Goal: Task Accomplishment & Management: Manage account settings

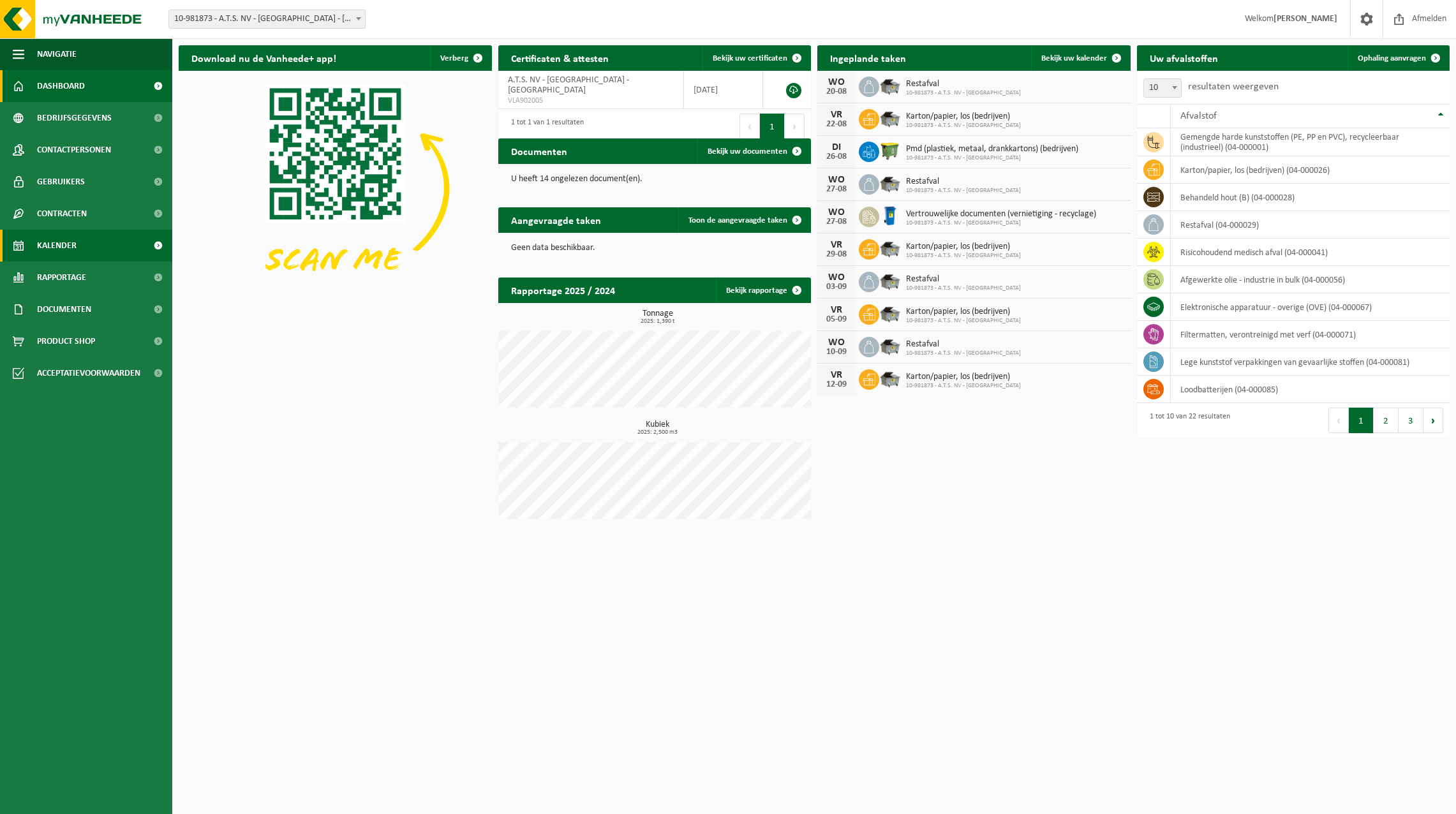
click at [51, 242] on span "Kalender" at bounding box center [57, 246] width 40 height 32
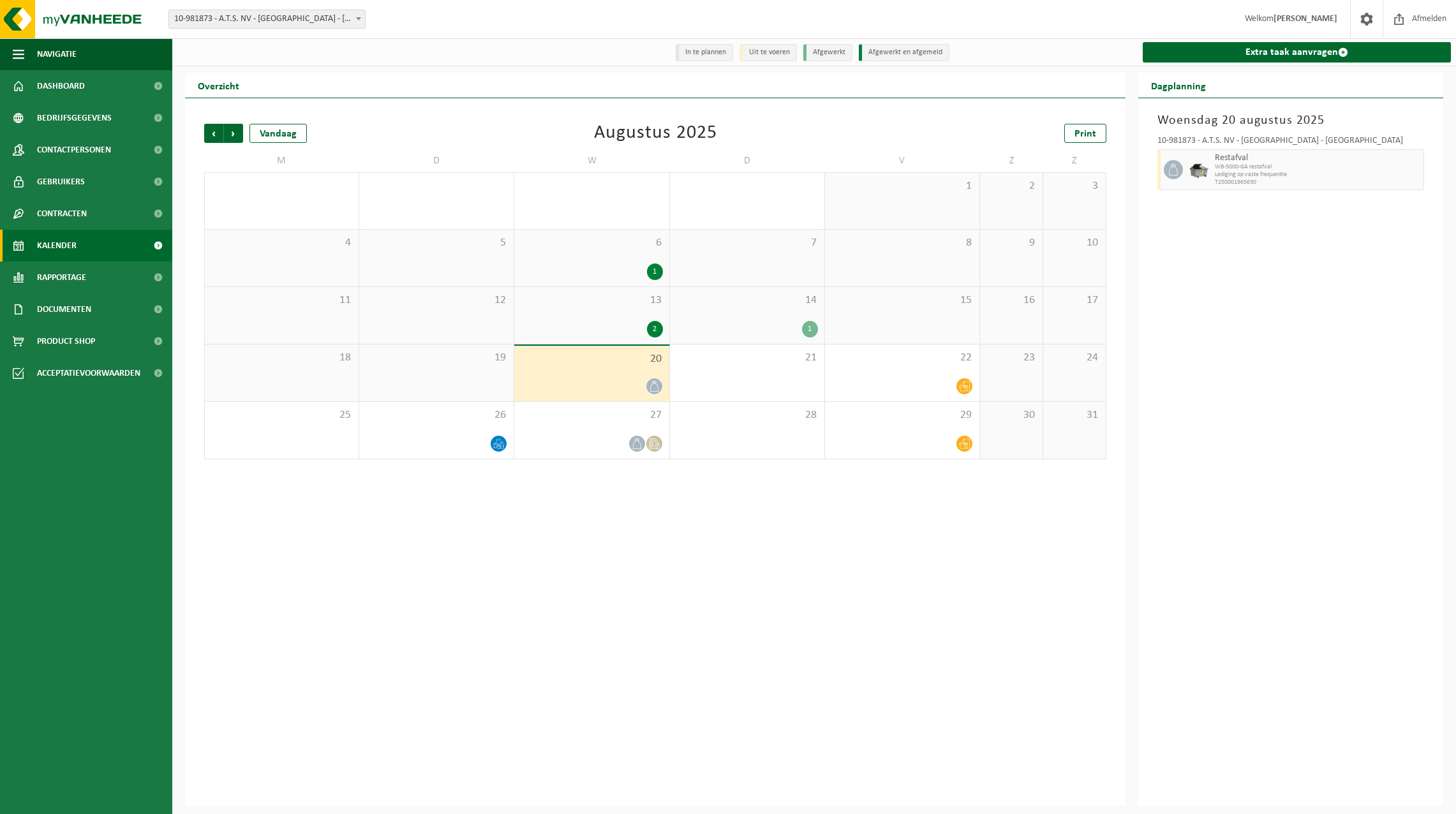
click at [694, 48] on li "In te plannen" at bounding box center [704, 52] width 58 height 18
click at [781, 47] on li "Uit te voeren" at bounding box center [768, 52] width 58 height 18
click at [716, 52] on li "In te plannen" at bounding box center [704, 52] width 58 height 18
click at [496, 446] on icon at bounding box center [499, 444] width 11 height 11
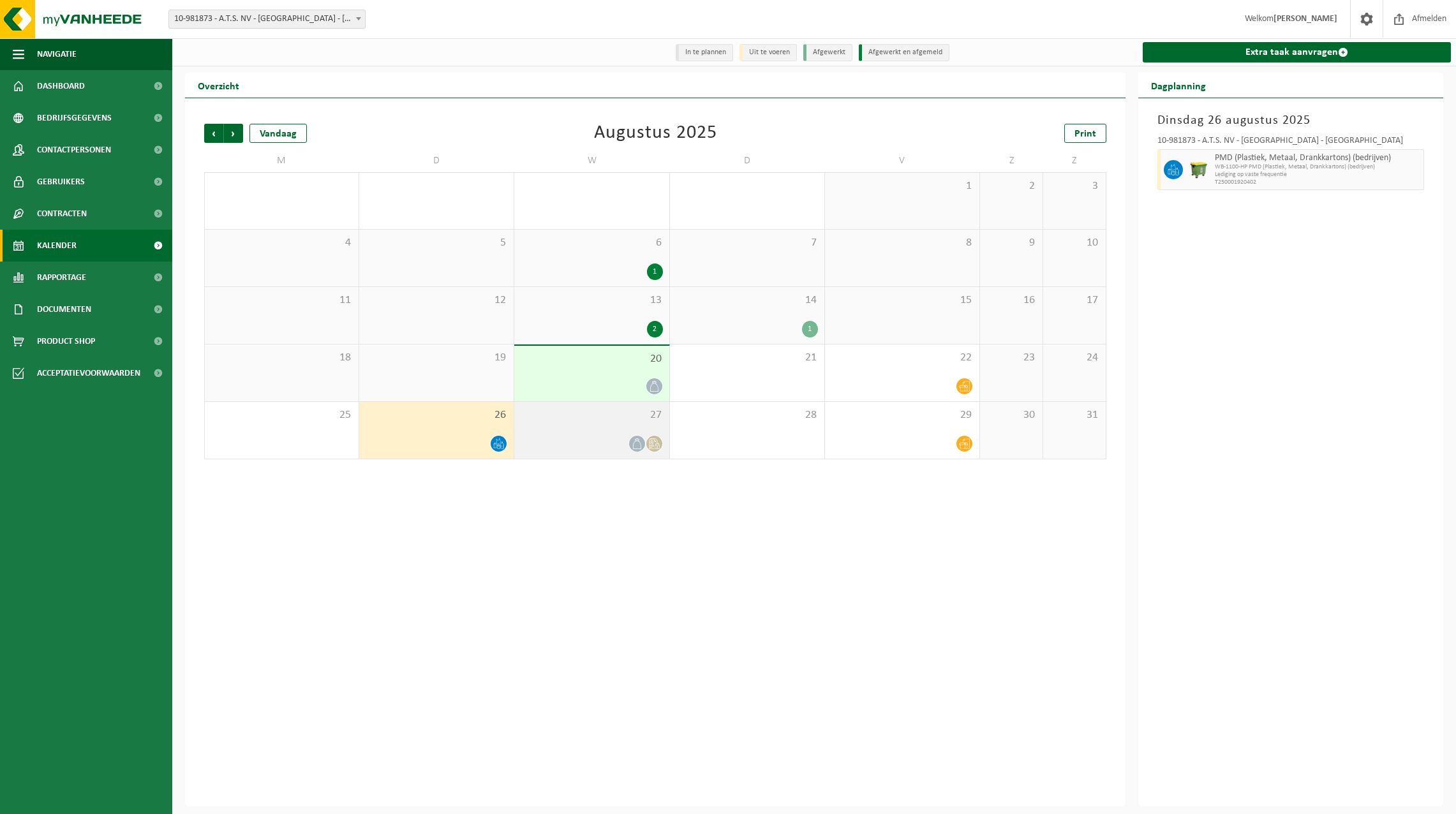
click at [637, 444] on icon at bounding box center [637, 444] width 11 height 11
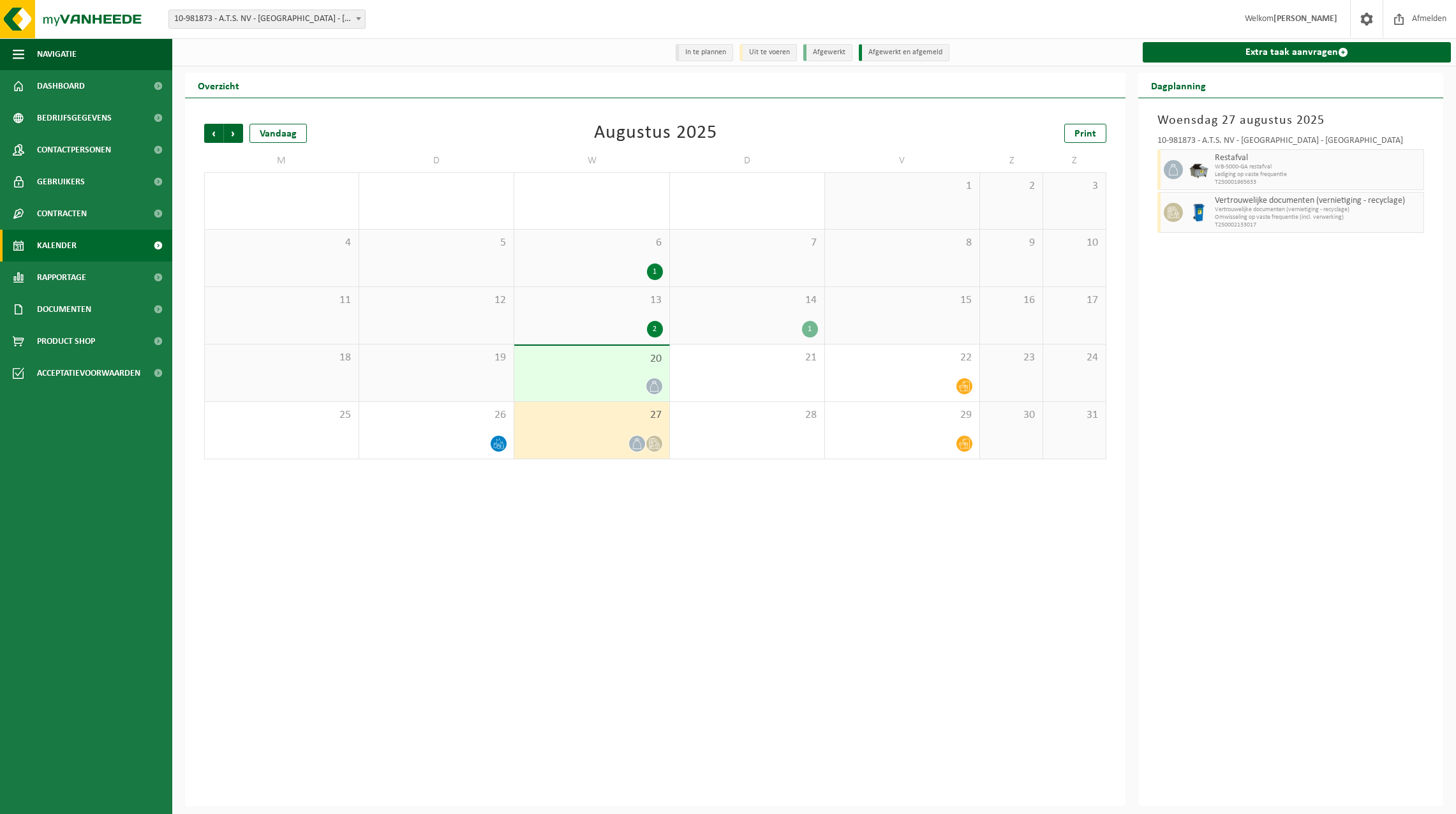
click at [658, 444] on icon at bounding box center [655, 444] width 11 height 11
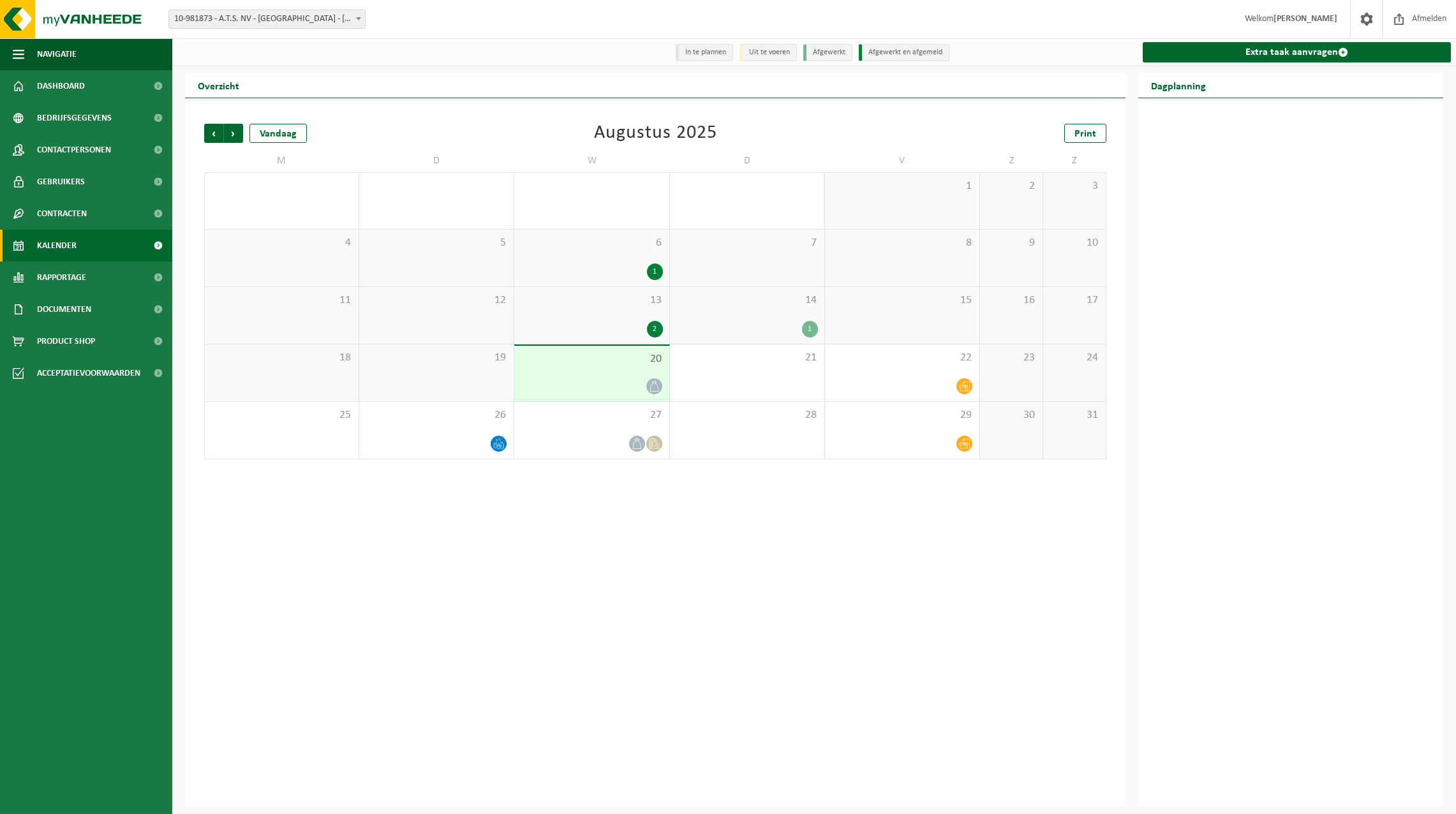
click at [715, 54] on li "In te plannen" at bounding box center [704, 52] width 58 height 18
drag, startPoint x: 715, startPoint y: 54, endPoint x: 673, endPoint y: 62, distance: 42.8
click at [670, 64] on div "In te plannen Uit te voeren Afgewerkt Afgewerkt en afgemeld" at bounding box center [814, 51] width 296 height 27
click at [831, 48] on li "Afgewerkt" at bounding box center [828, 52] width 49 height 18
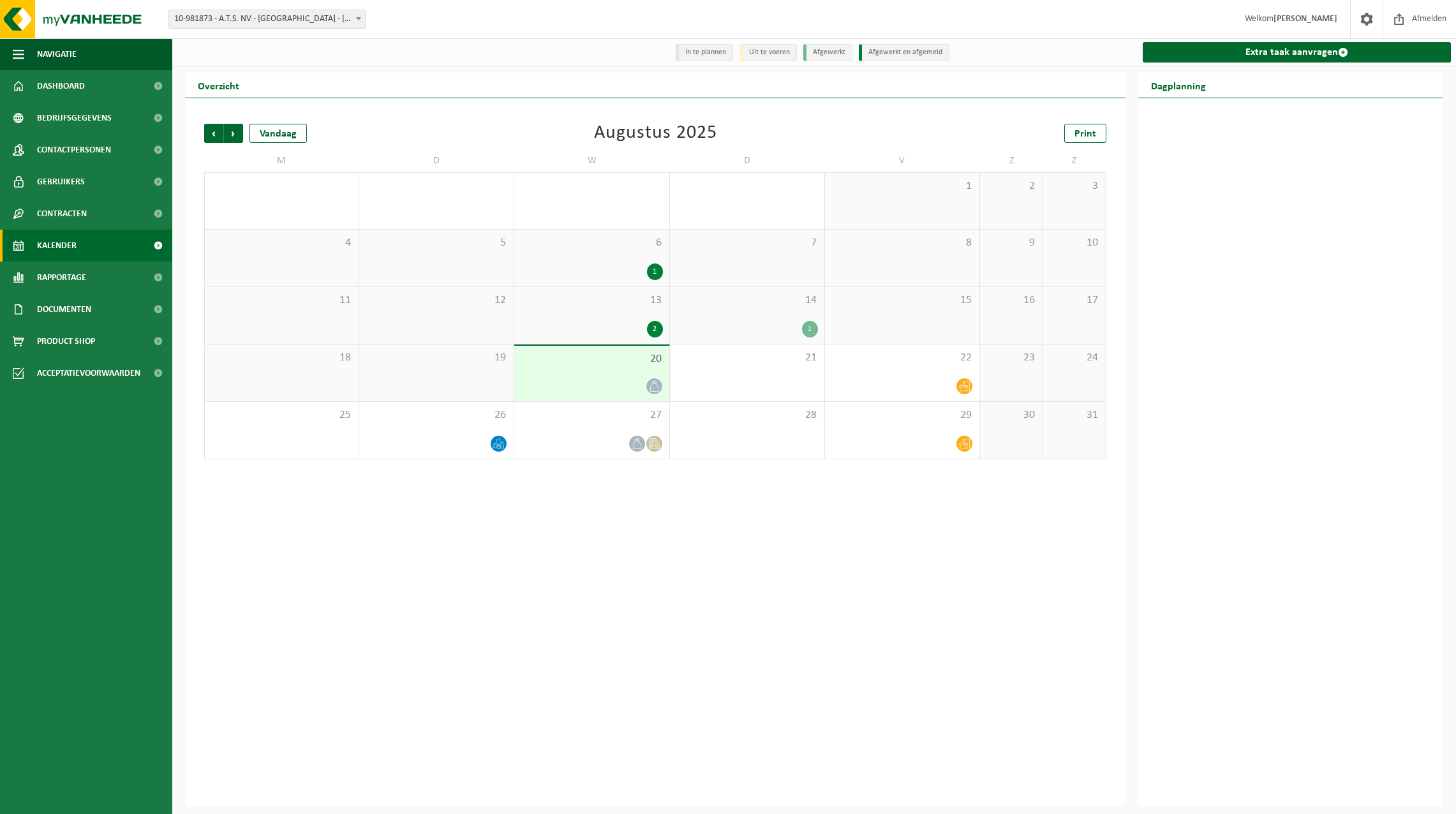
click at [716, 54] on li "In te plannen" at bounding box center [704, 52] width 58 height 18
click at [66, 92] on span "Dashboard" at bounding box center [60, 86] width 47 height 32
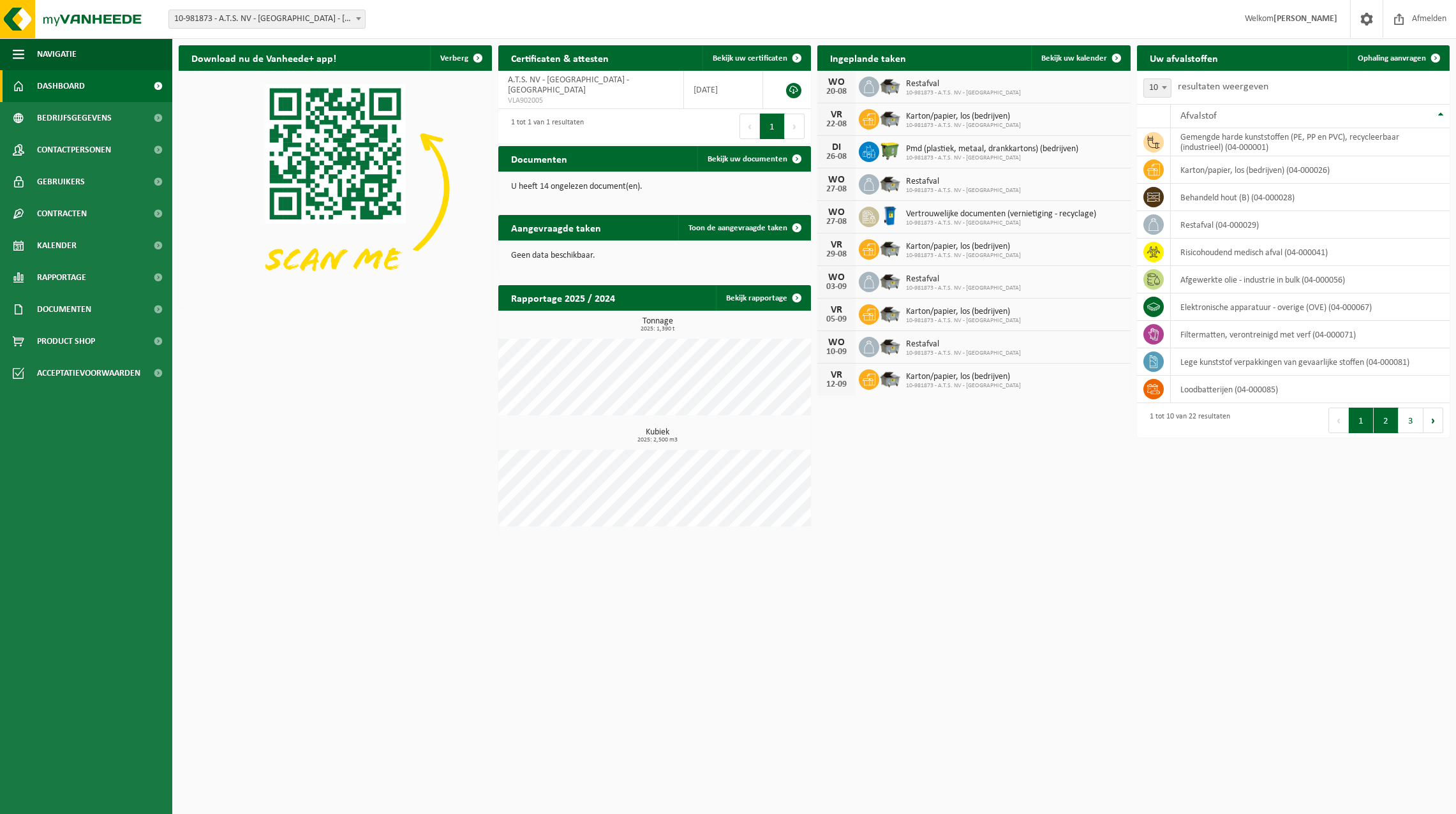
click at [1396, 424] on button "2" at bounding box center [1386, 420] width 25 height 25
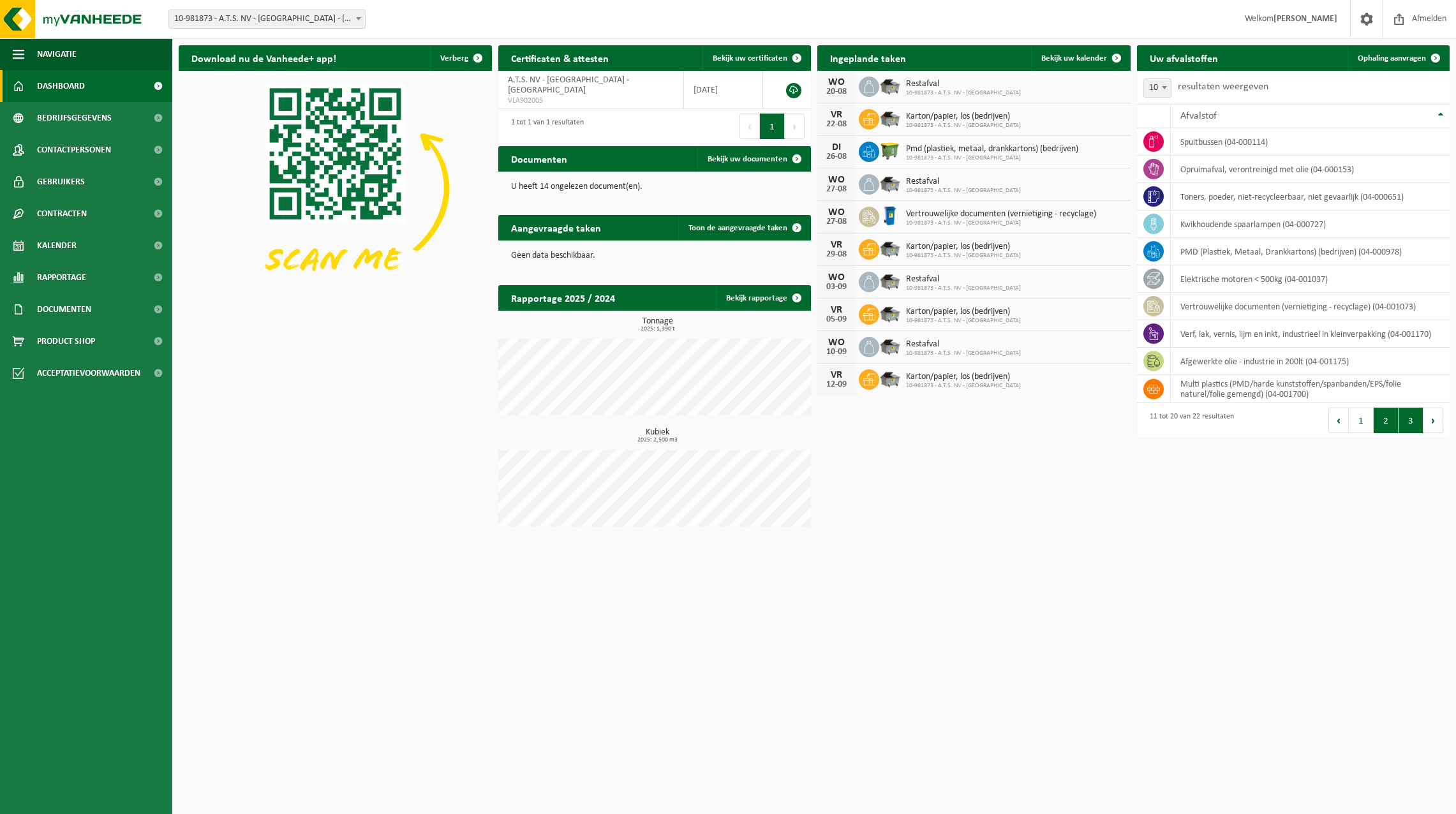
click at [1409, 424] on button "3" at bounding box center [1411, 420] width 25 height 25
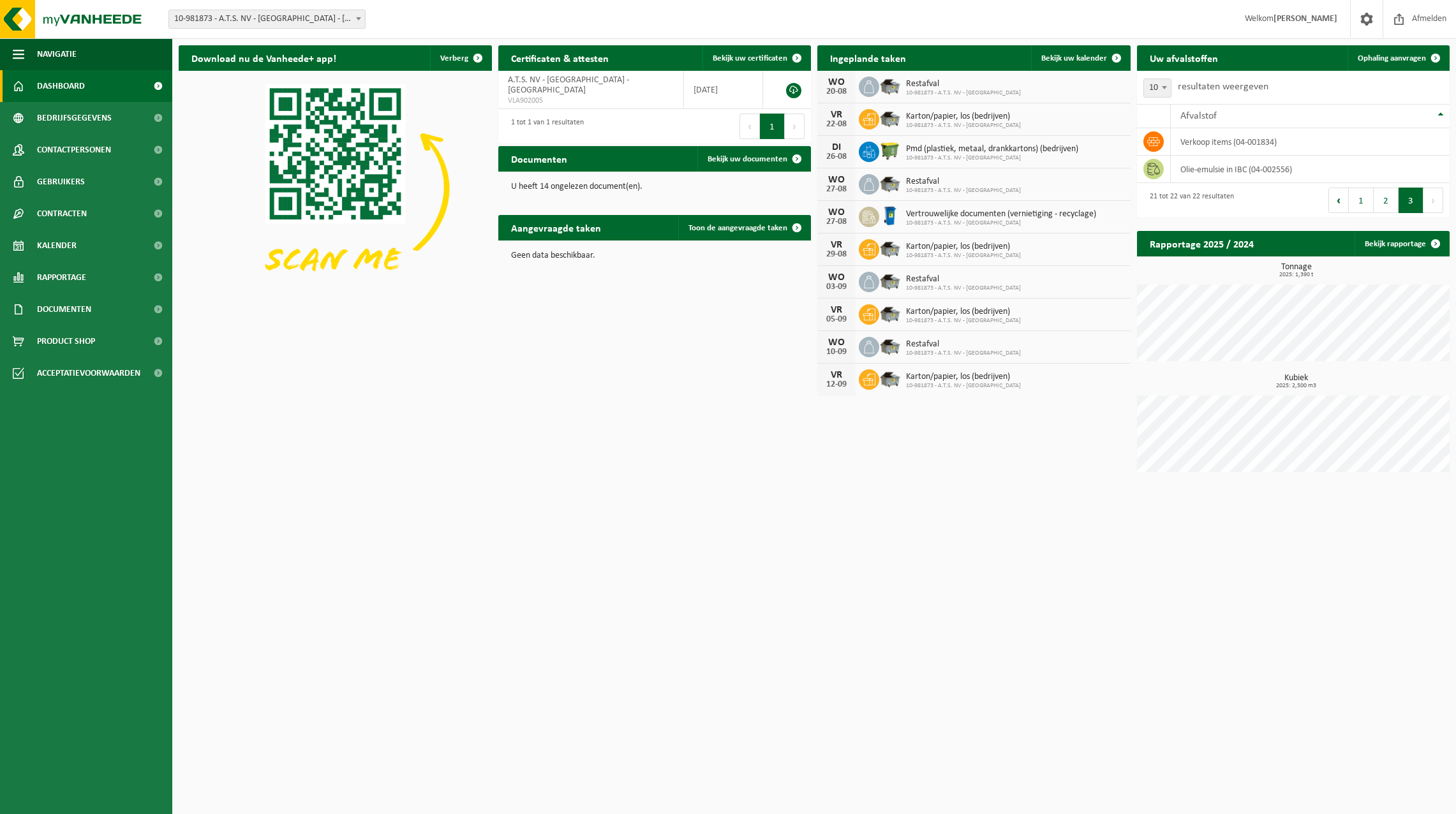
drag, startPoint x: 485, startPoint y: 387, endPoint x: 561, endPoint y: 33, distance: 362.1
click at [561, 33] on div "Vestiging: 10-981873 - A.T.S. NV - LANGERBRUGGE - GENT 10-981873 - A.T.S. NV - …" at bounding box center [728, 20] width 1456 height 39
click at [65, 283] on span "Rapportage" at bounding box center [61, 277] width 49 height 32
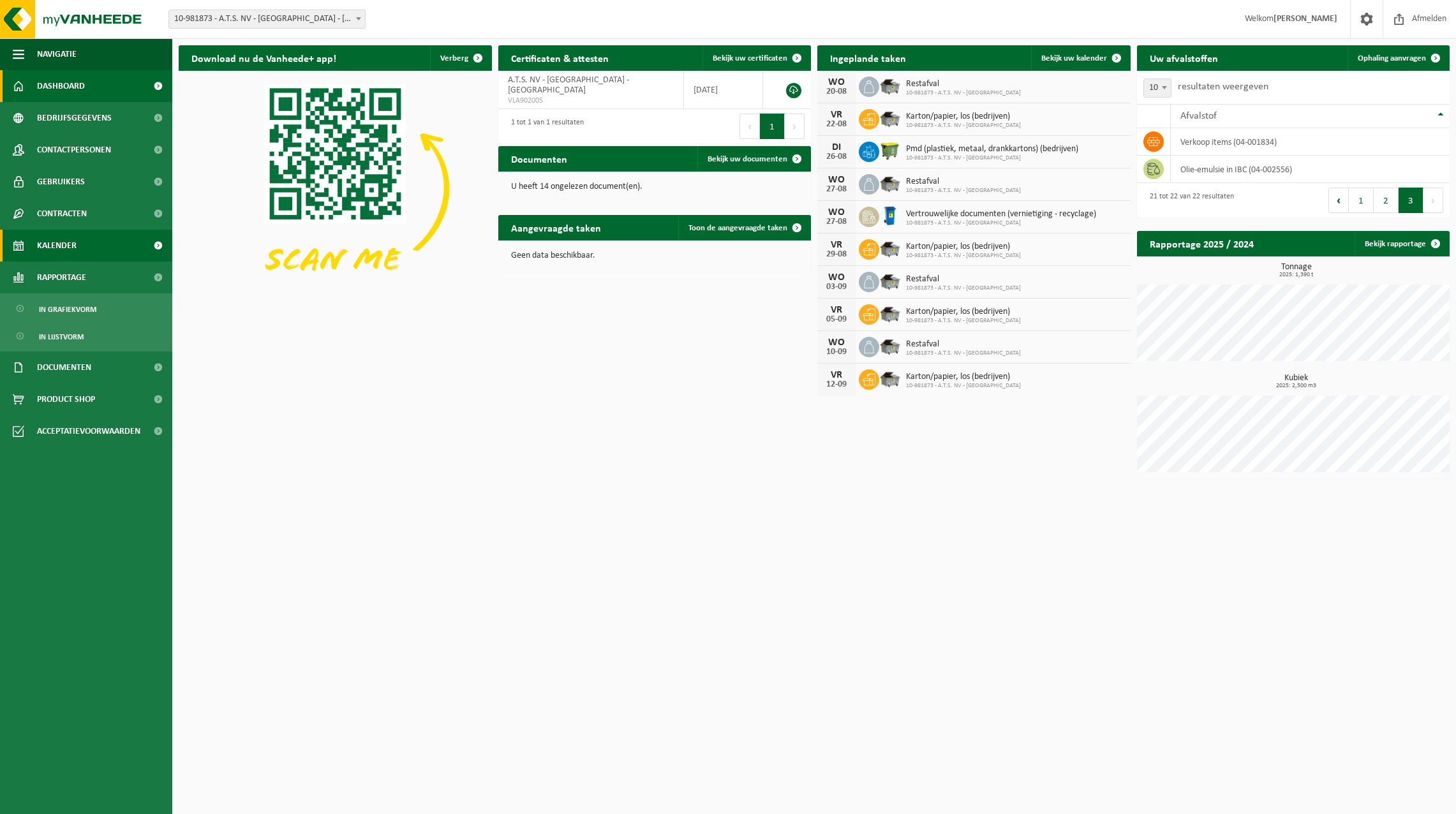
click at [71, 246] on span "Kalender" at bounding box center [57, 246] width 40 height 32
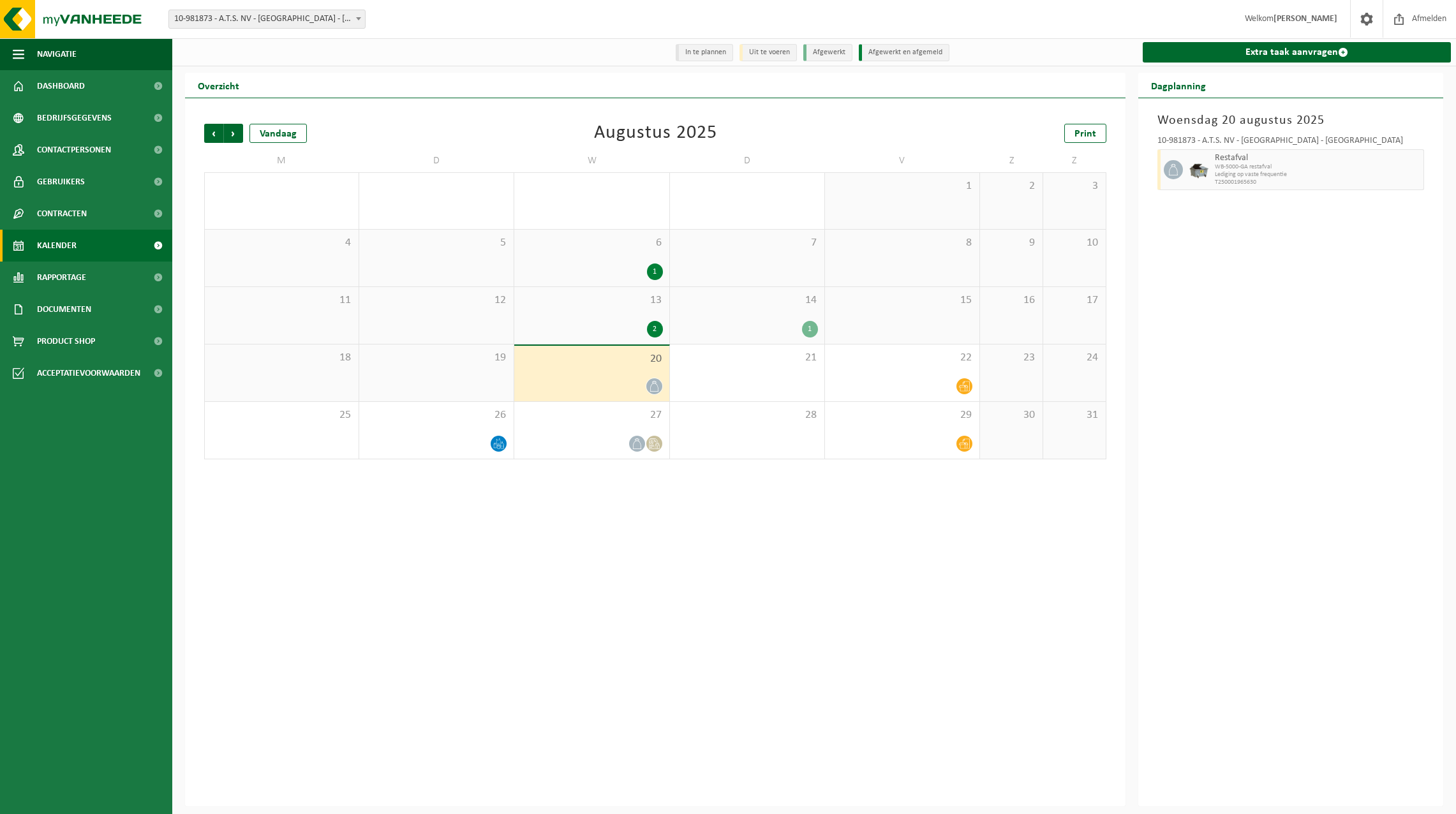
drag, startPoint x: 1300, startPoint y: 309, endPoint x: 1255, endPoint y: 378, distance: 82.4
click at [1255, 378] on div "[DATE] 10-981873 - A.T.S. NV - LANGERBRUGGE - GENT Restafval WB-5000-GA restafv…" at bounding box center [1291, 452] width 305 height 708
click at [651, 438] on span at bounding box center [654, 444] width 16 height 16
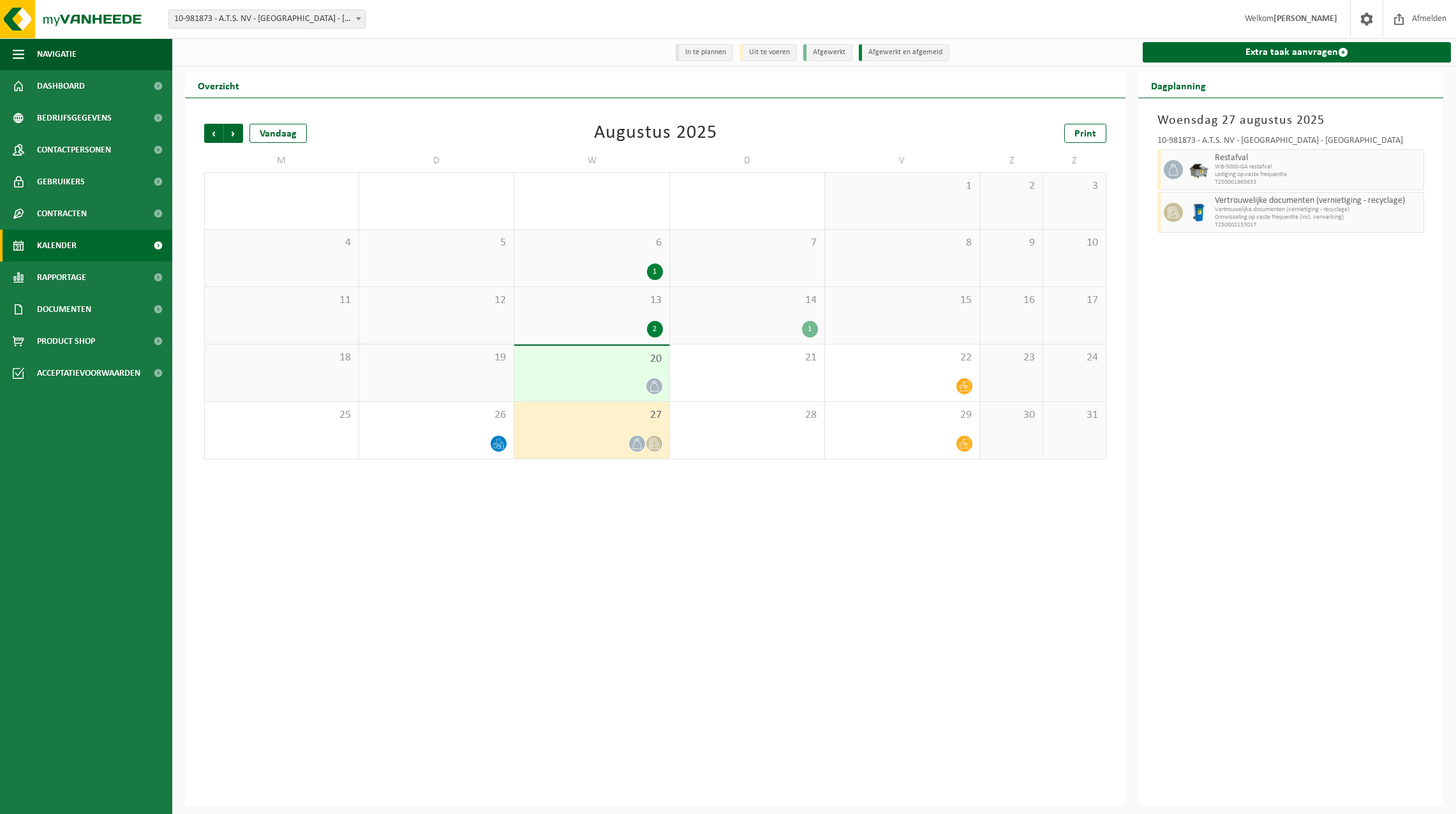
click at [657, 385] on icon at bounding box center [655, 387] width 11 height 11
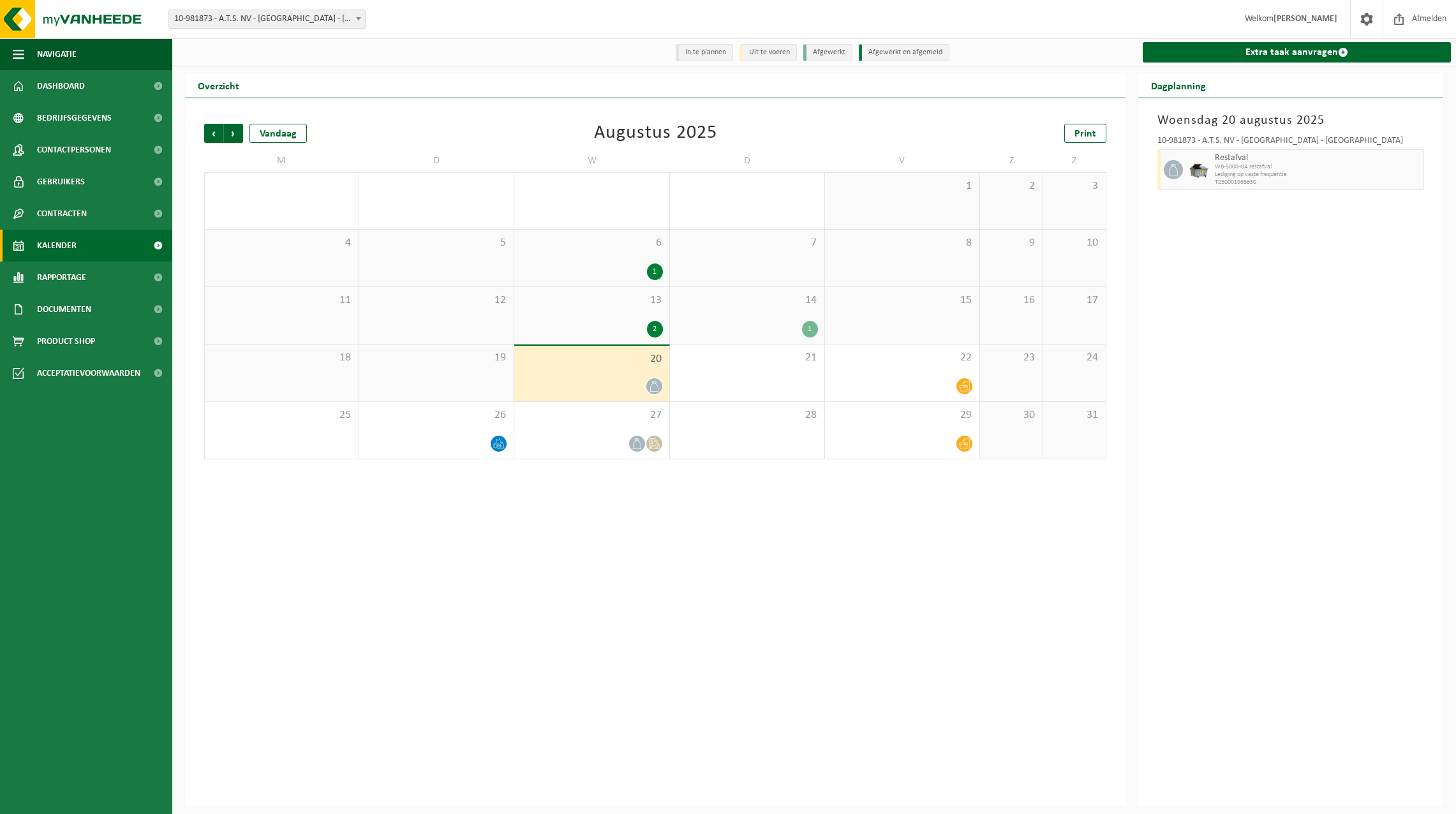
click at [807, 325] on div "1" at bounding box center [809, 329] width 16 height 17
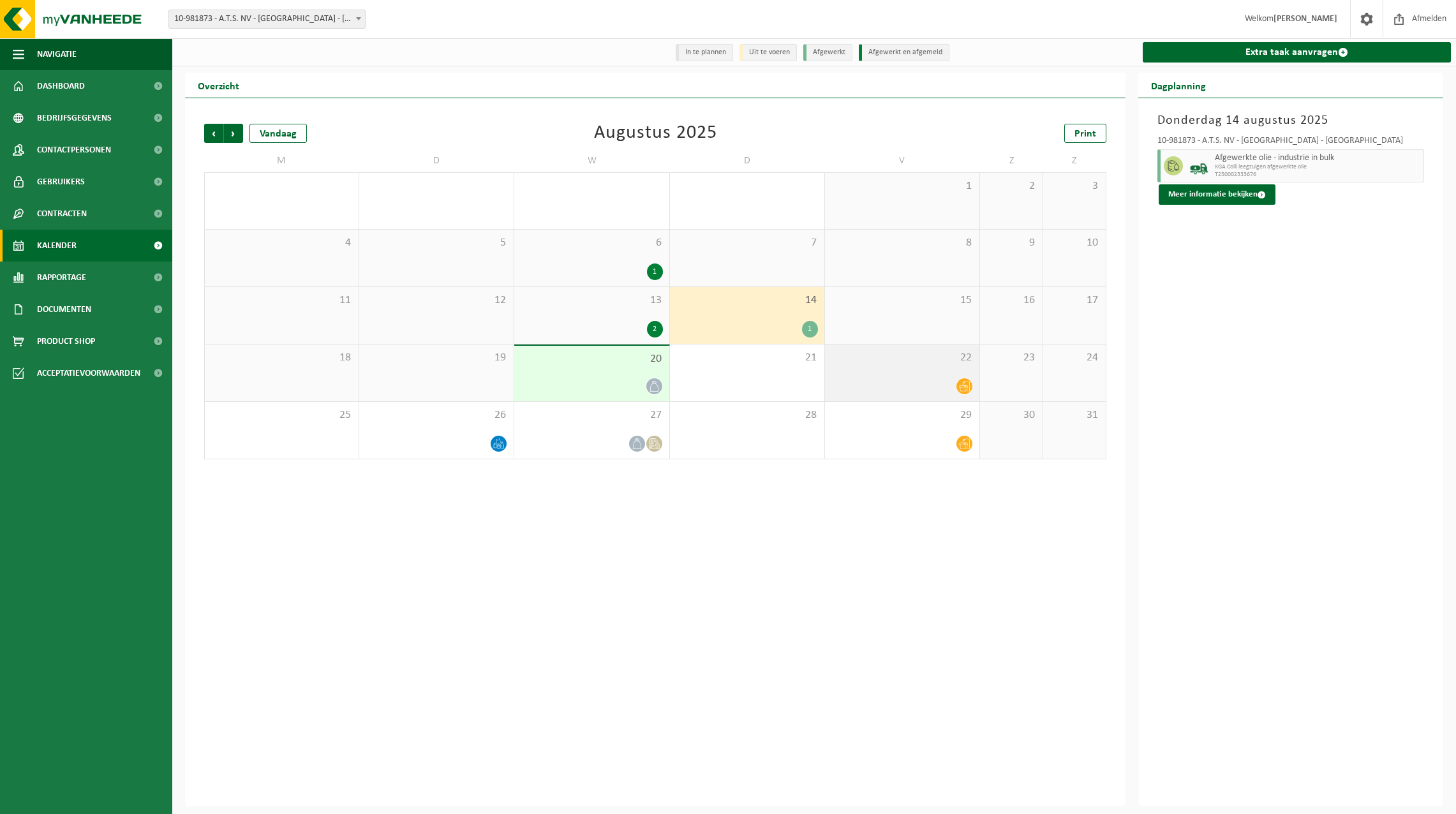
click at [955, 385] on div at bounding box center [902, 386] width 141 height 18
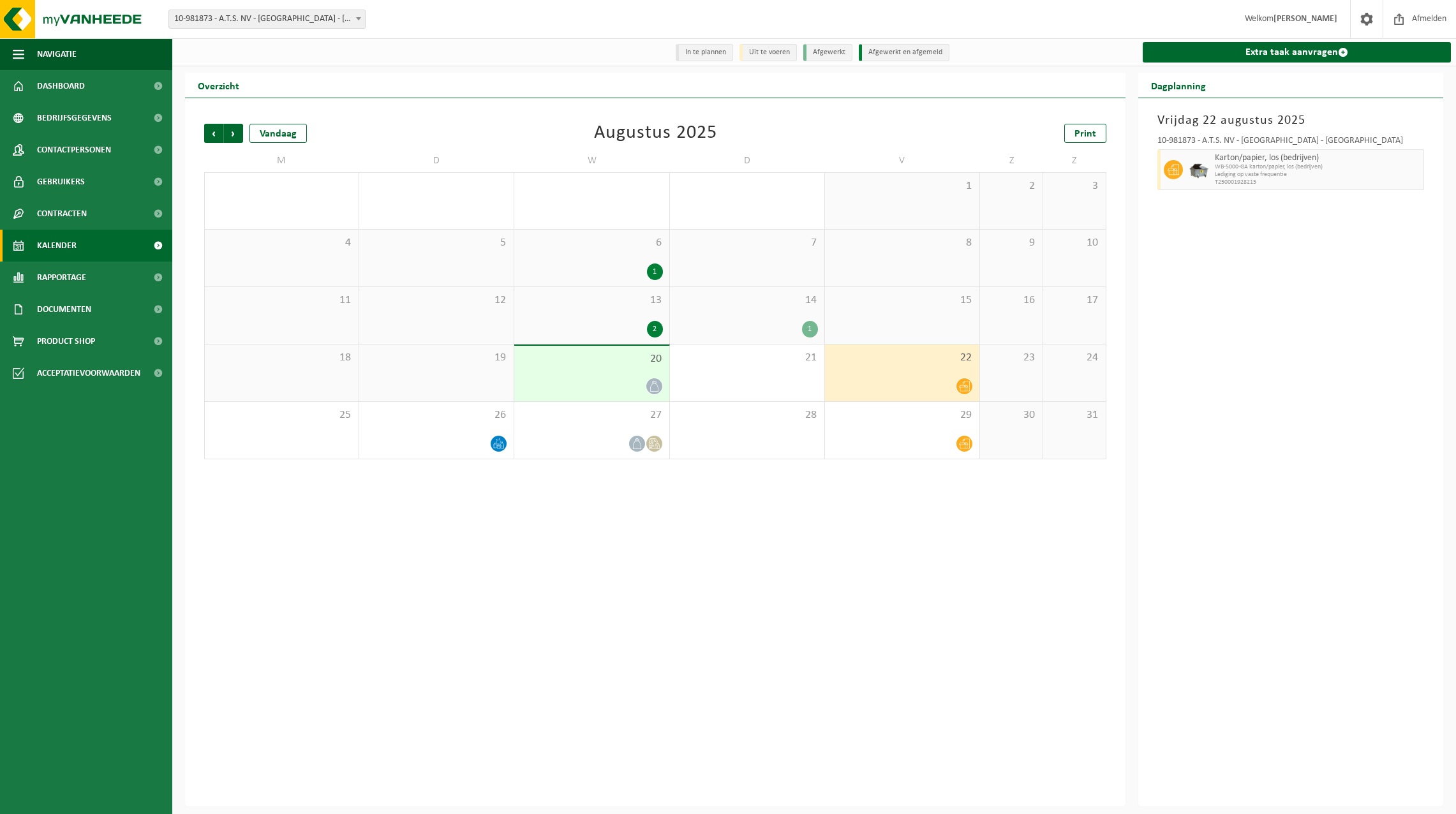
click at [961, 384] on icon at bounding box center [965, 387] width 11 height 11
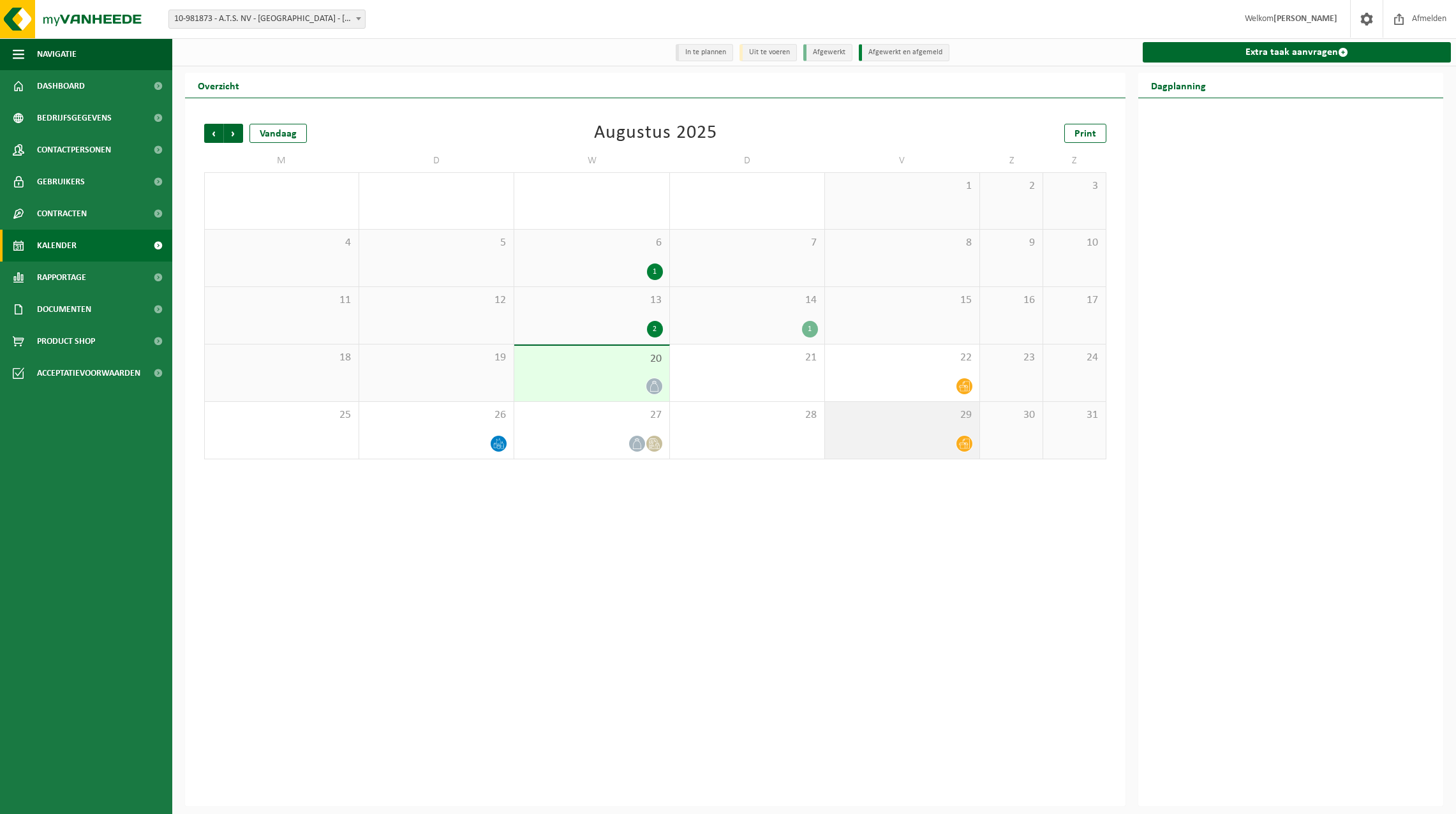
click at [965, 444] on icon at bounding box center [965, 444] width 11 height 10
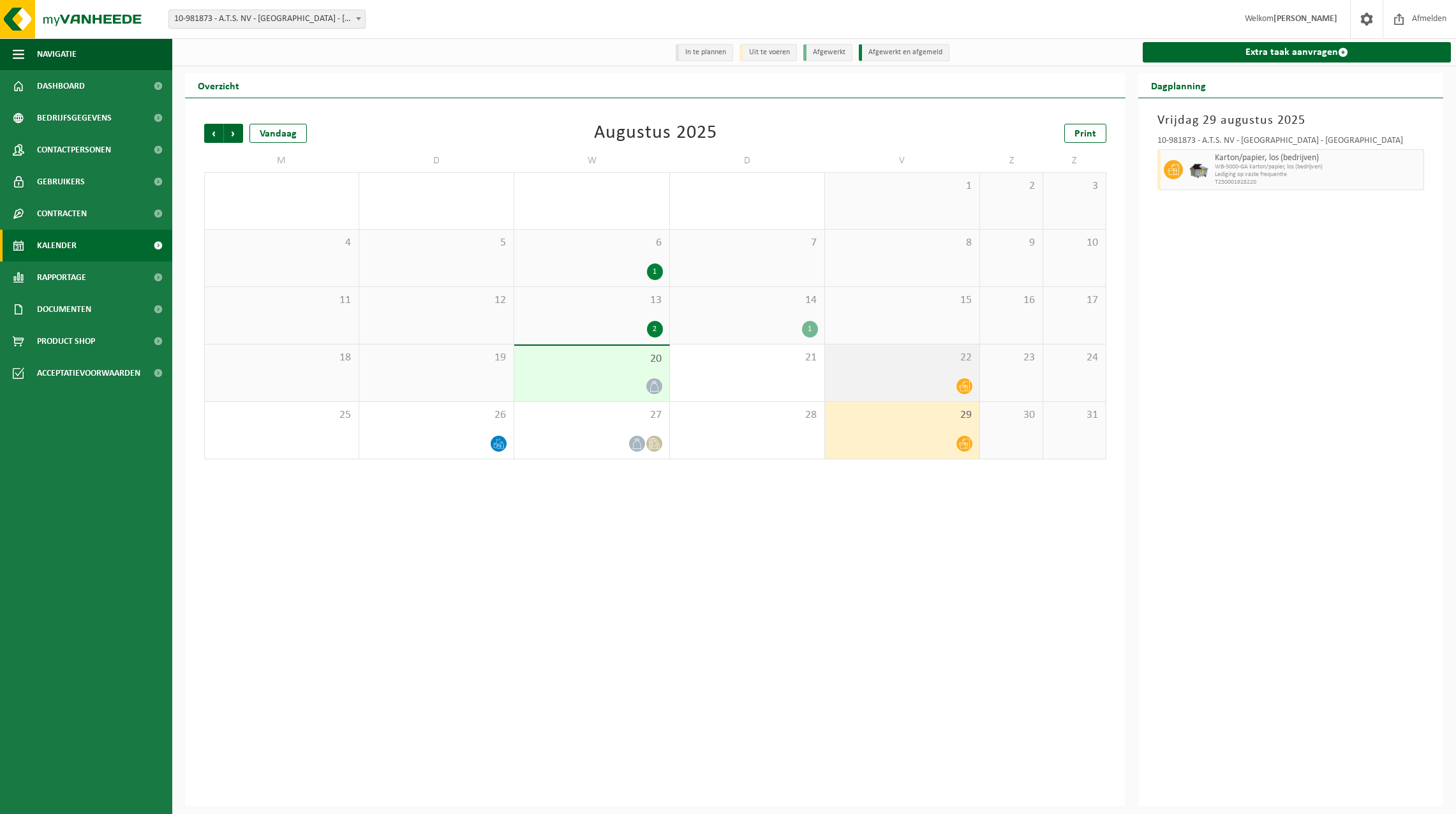
click at [967, 387] on icon at bounding box center [965, 387] width 11 height 11
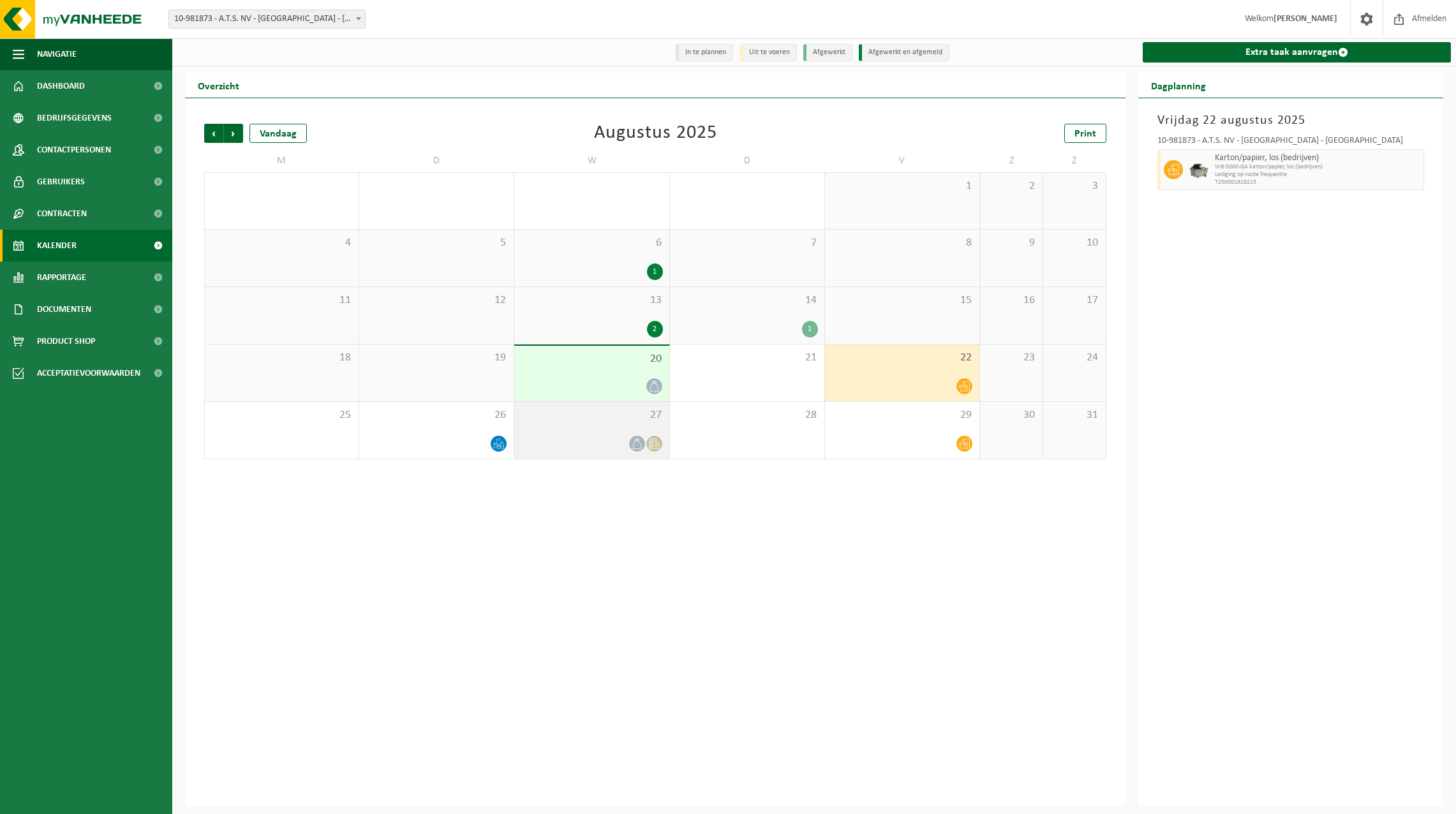
click at [651, 436] on span at bounding box center [654, 444] width 16 height 16
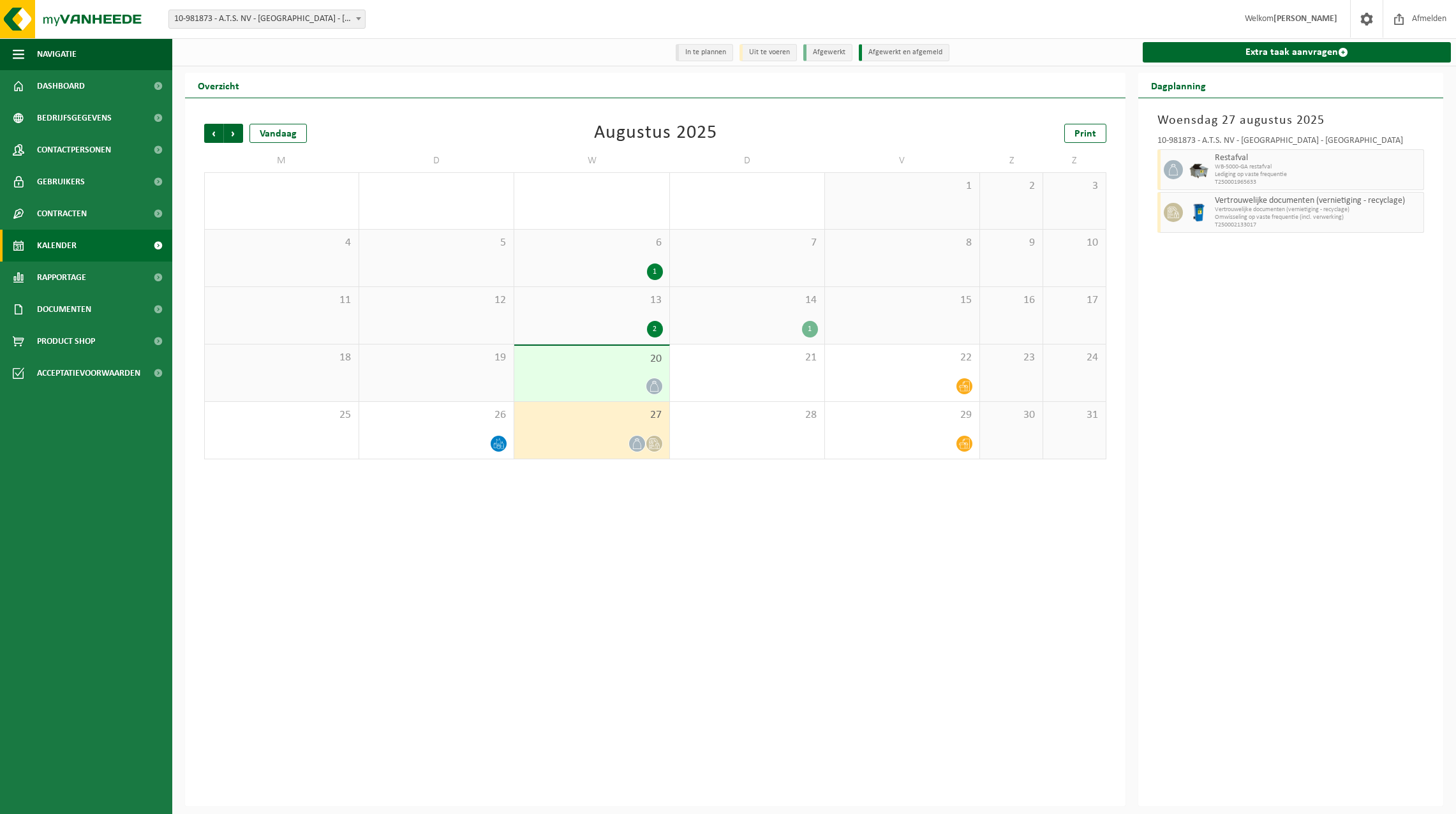
click at [631, 478] on div "Vorige Volgende Vandaag Augustus 2025 Print M D W D V Z Z 28 29 2 30 1 31 1 2 3…" at bounding box center [655, 452] width 941 height 708
click at [419, 435] on div "26" at bounding box center [436, 430] width 154 height 57
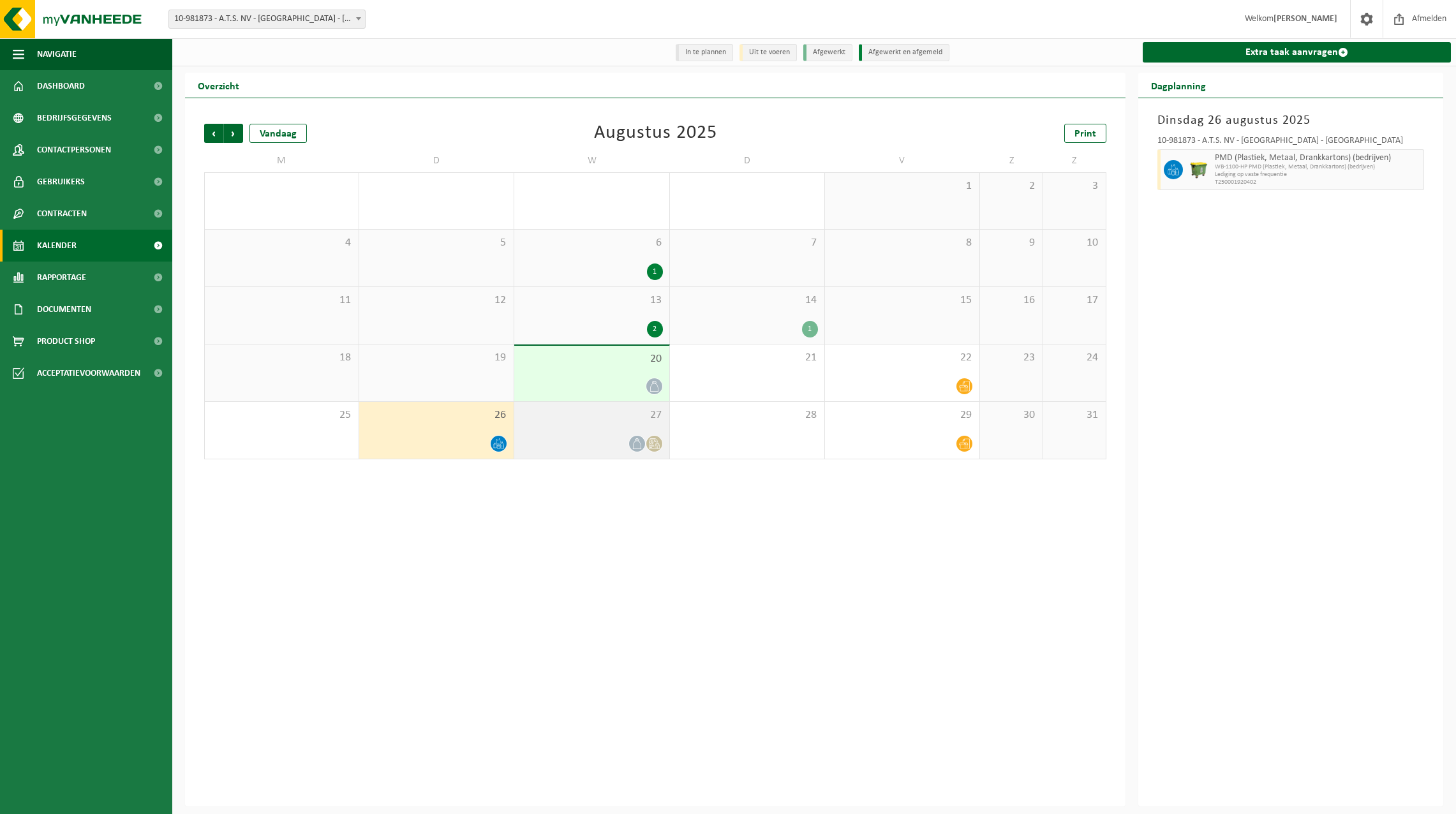
click at [635, 447] on icon at bounding box center [637, 444] width 11 height 11
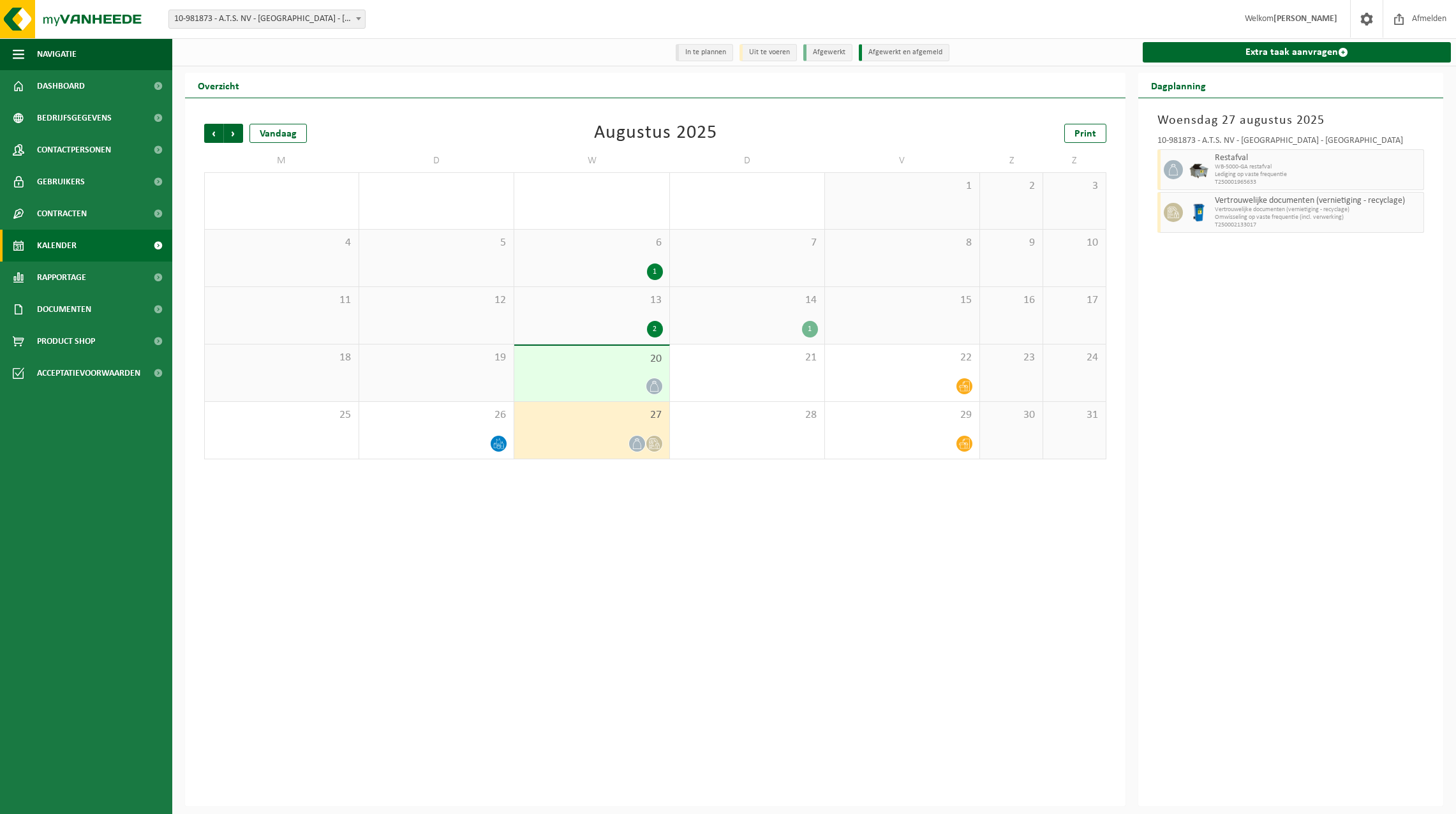
click at [656, 389] on icon at bounding box center [655, 387] width 11 height 11
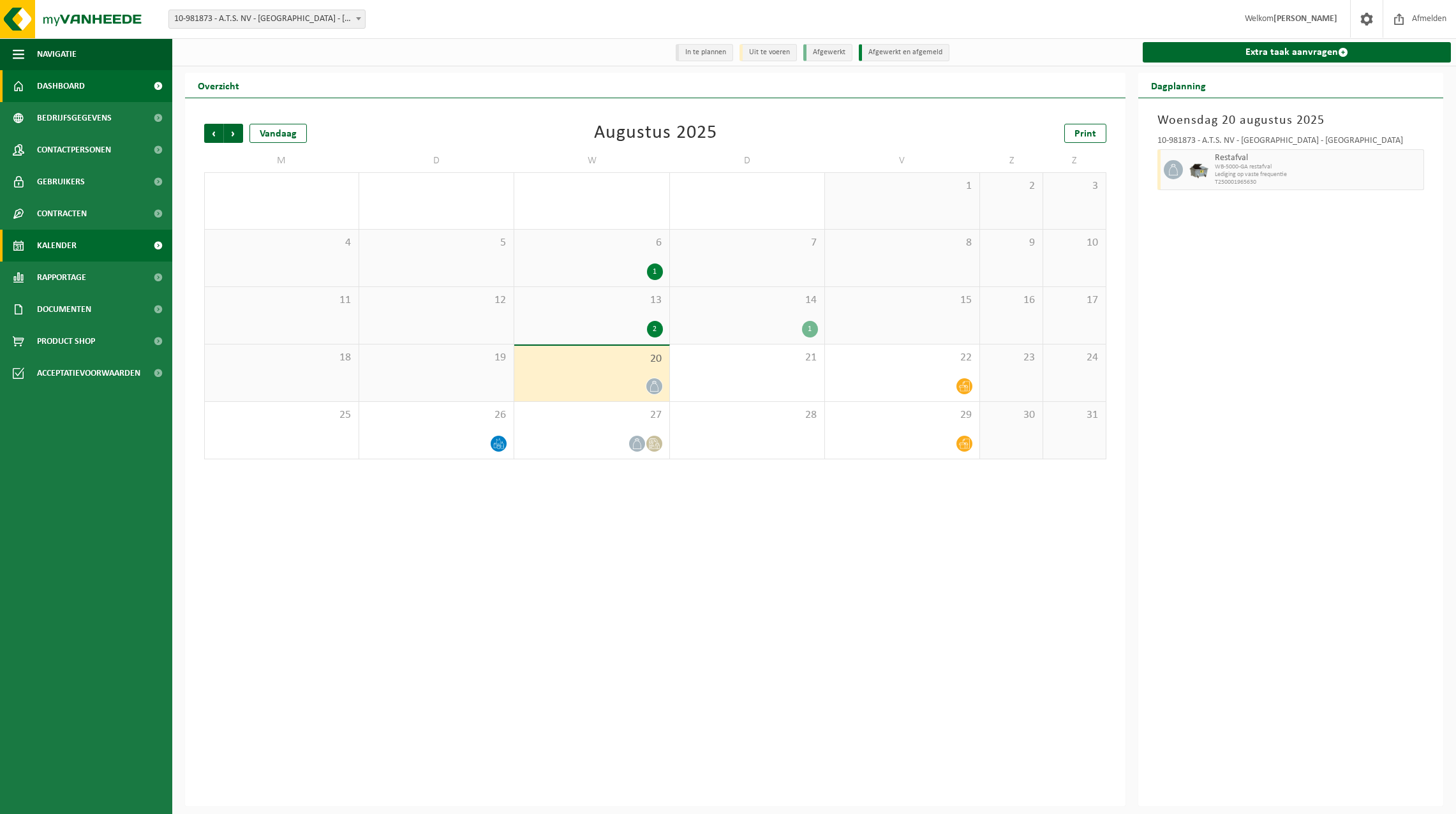
click at [37, 87] on span "Dashboard" at bounding box center [60, 86] width 47 height 32
